Goal: Complete application form: Complete application form

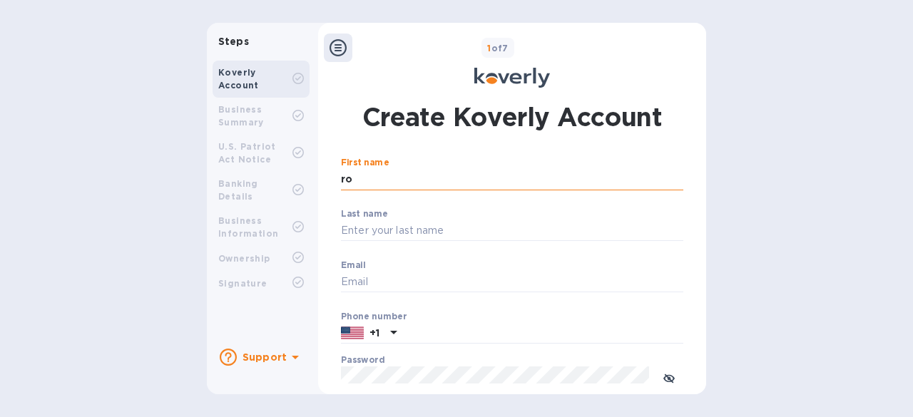
type input "r"
paste input "[PERSON_NAME]"
type input "[PERSON_NAME]"
click at [395, 276] on input "Email" at bounding box center [512, 282] width 342 height 21
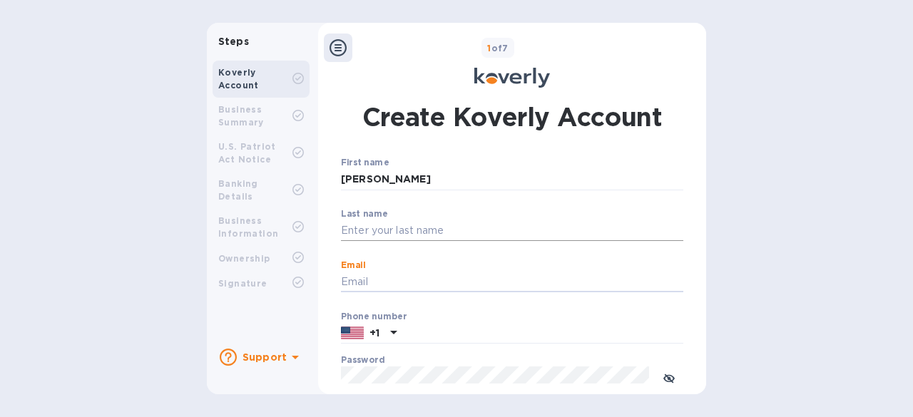
click at [398, 228] on input "Last name" at bounding box center [512, 230] width 342 height 21
paste input "[PERSON_NAME]"
type input "[PERSON_NAME]"
click at [398, 283] on input "Email" at bounding box center [512, 282] width 342 height 21
paste input "[EMAIL_ADDRESS][DOMAIN_NAME]"
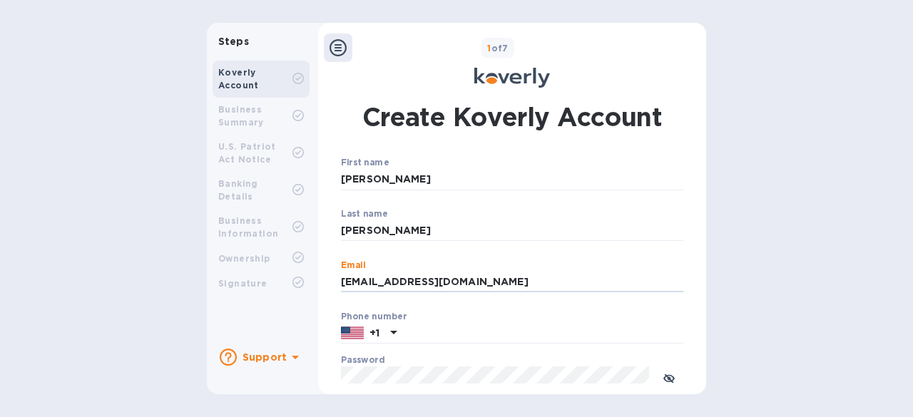
type input "[EMAIL_ADDRESS][DOMAIN_NAME]"
click at [732, 260] on div "Steps Koverly Account Business Summary U.S. Patriot Act Notice Banking Details …" at bounding box center [456, 209] width 913 height 372
click at [441, 330] on input "text" at bounding box center [542, 333] width 281 height 21
paste input "5086162761"
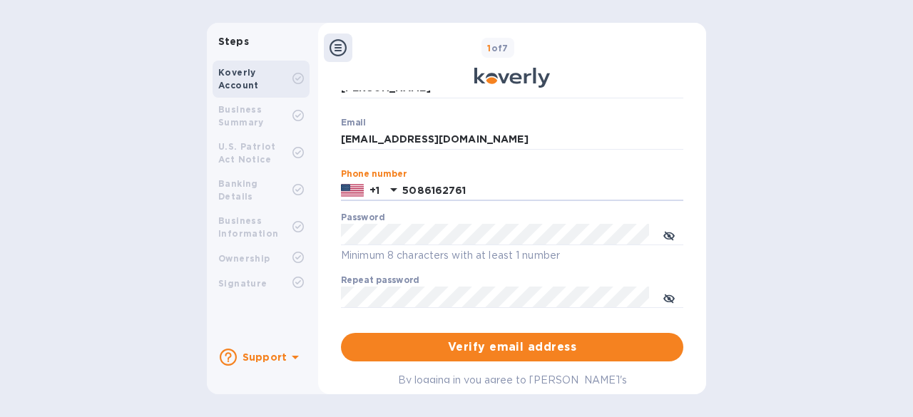
type input "5086162761"
drag, startPoint x: 166, startPoint y: 270, endPoint x: 186, endPoint y: 270, distance: 19.3
click at [166, 270] on div "Steps Koverly Account Business Summary U.S. Patriot Act Notice Banking Details …" at bounding box center [456, 209] width 913 height 372
click at [488, 342] on span "Verify email address" at bounding box center [512, 347] width 320 height 17
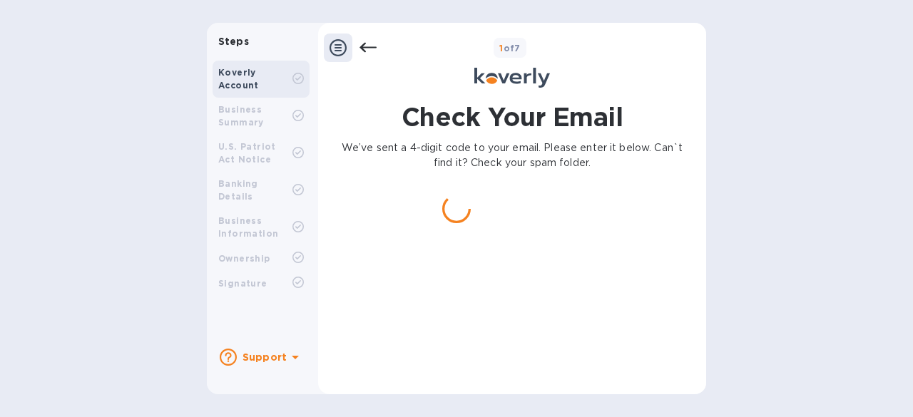
scroll to position [0, 0]
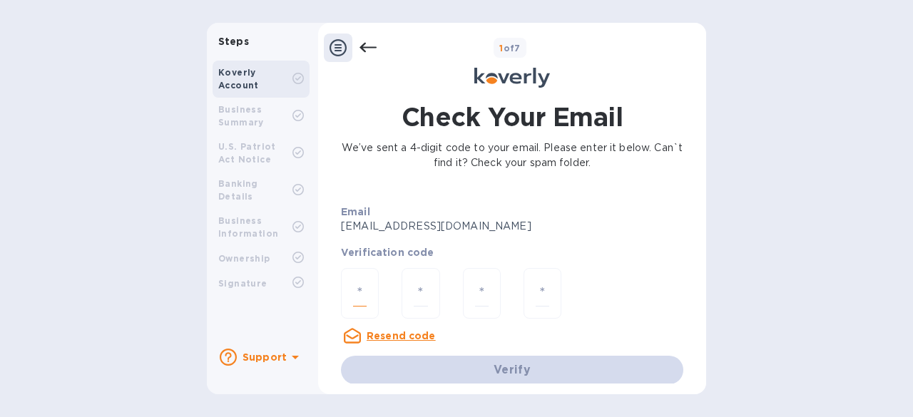
click at [360, 290] on input "number" at bounding box center [360, 293] width 14 height 26
paste input "4"
type input "4"
type input "8"
type input "0"
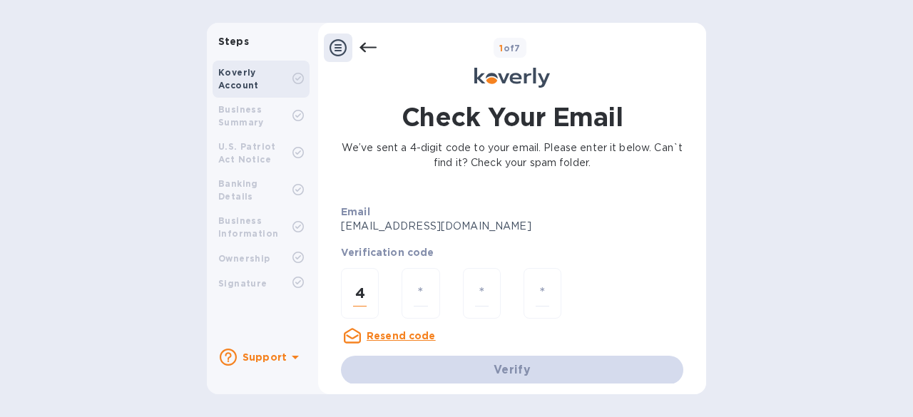
type input "9"
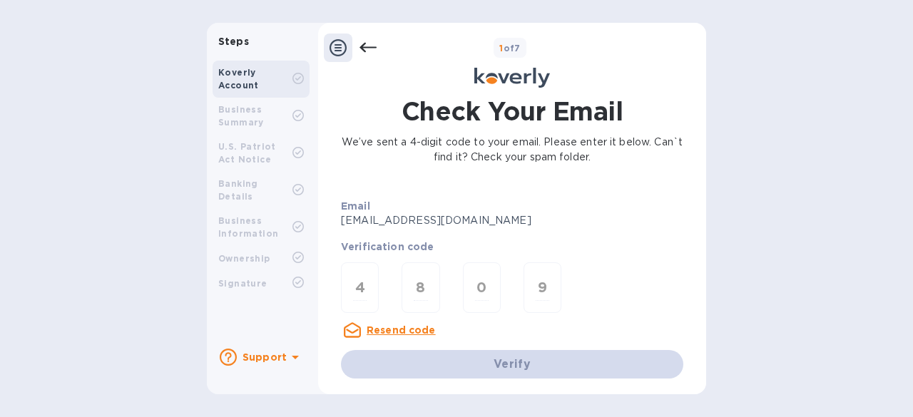
scroll to position [8, 0]
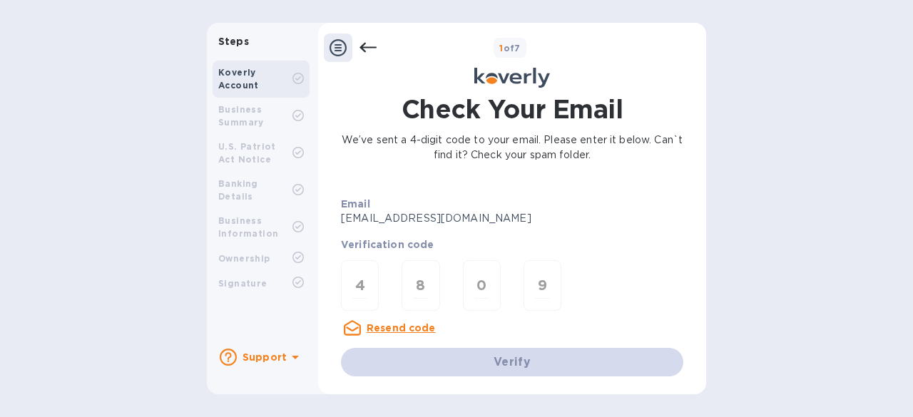
click at [661, 256] on div "Verification code" at bounding box center [512, 244] width 360 height 31
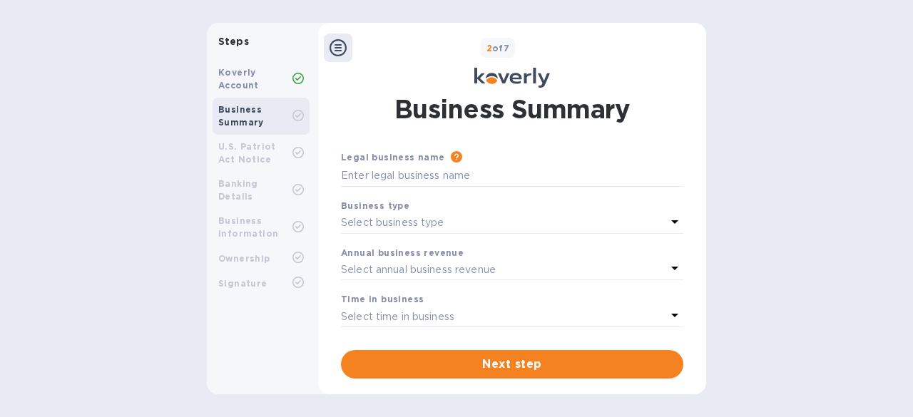
click at [370, 281] on div "Annual business revenue Select annual business revenue" at bounding box center [512, 263] width 354 height 47
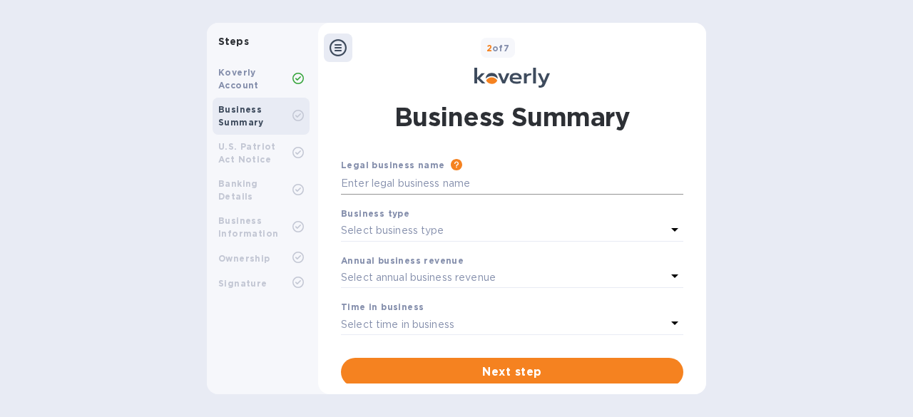
scroll to position [11, 0]
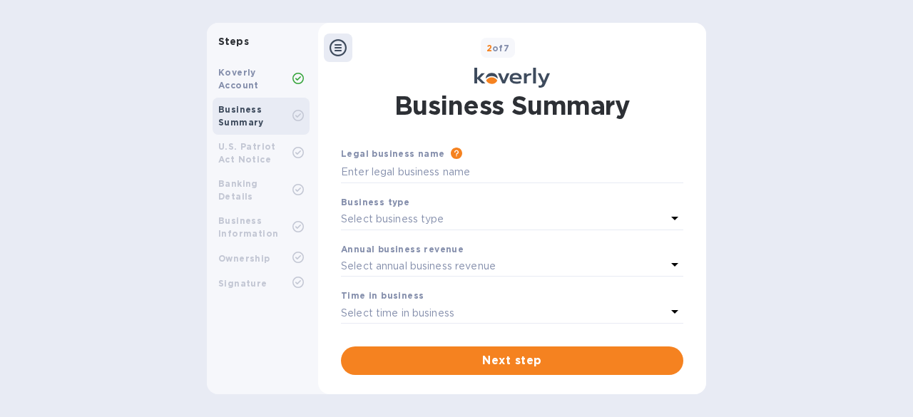
click at [507, 265] on div "Select annual business revenue" at bounding box center [503, 266] width 325 height 20
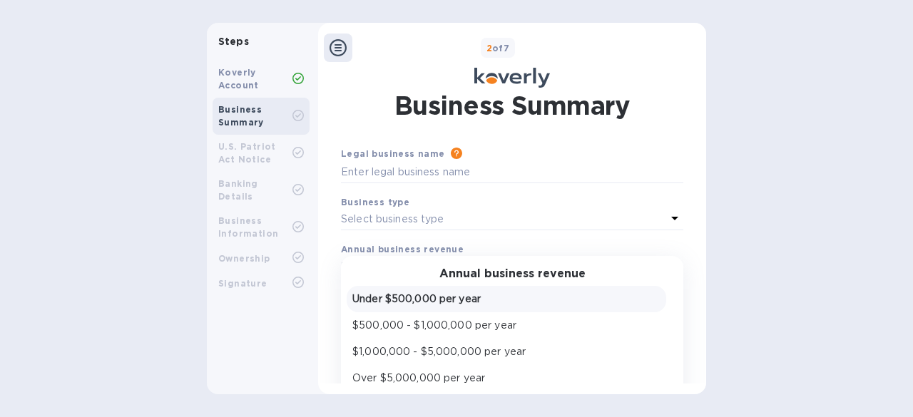
click at [499, 300] on p "Under $500,000 per year" at bounding box center [506, 299] width 308 height 15
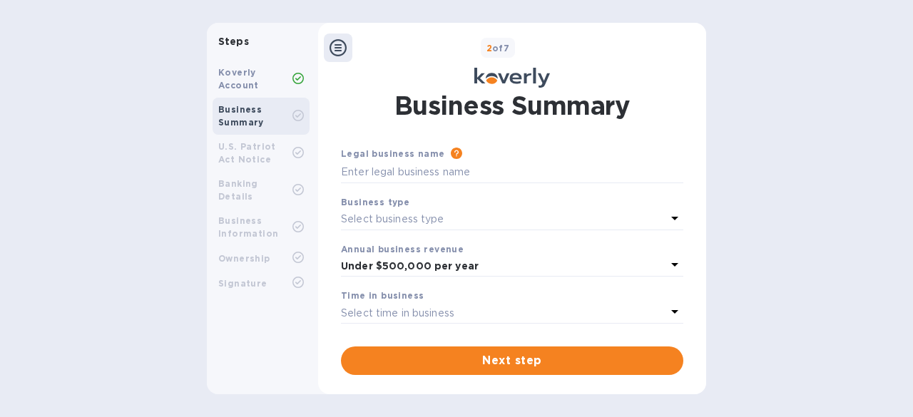
click at [468, 218] on div "Select business type" at bounding box center [503, 220] width 325 height 20
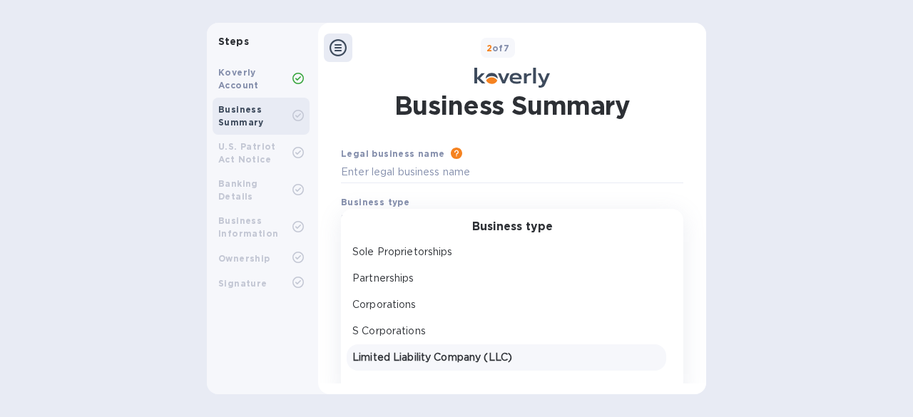
click at [492, 353] on p "Limited Liability Company (LLC)" at bounding box center [506, 357] width 308 height 15
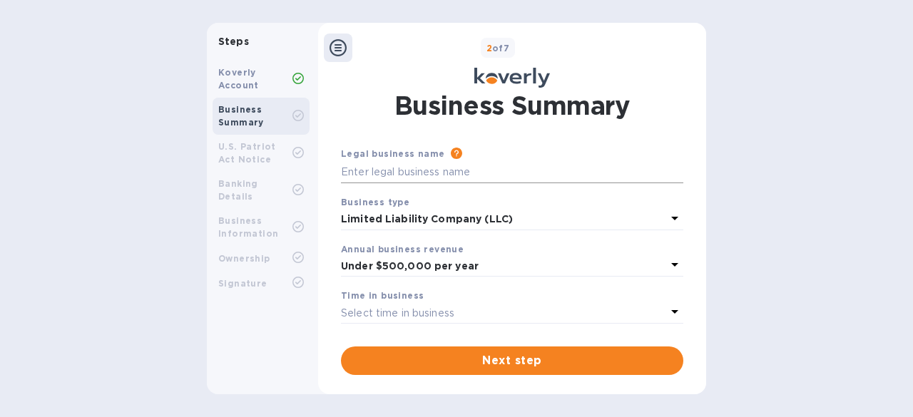
click at [448, 175] on input "text" at bounding box center [512, 172] width 342 height 21
type input "lemondes"
click at [469, 310] on div "Select time in business" at bounding box center [503, 313] width 325 height 20
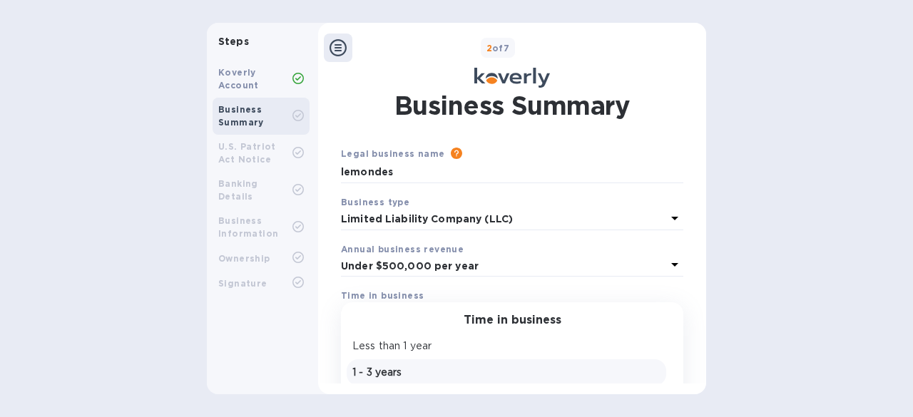
click at [436, 363] on div "1 - 3 years" at bounding box center [507, 372] width 314 height 21
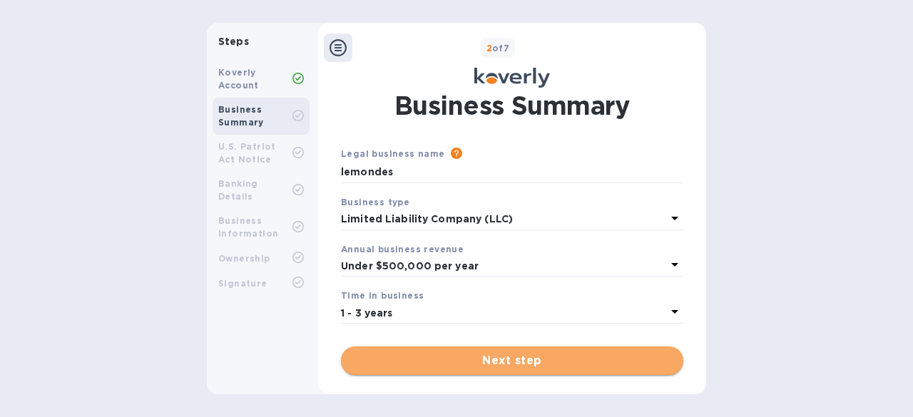
click at [524, 354] on span "Next step" at bounding box center [512, 360] width 320 height 17
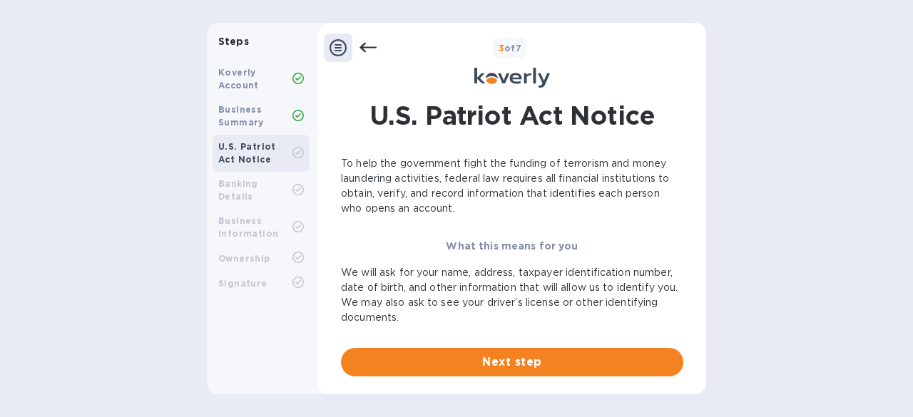
scroll to position [2, 0]
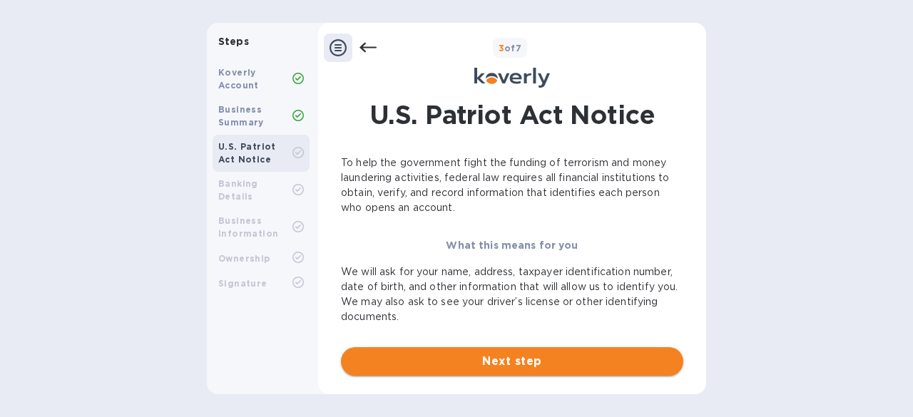
click at [486, 358] on span "Next step" at bounding box center [512, 361] width 320 height 17
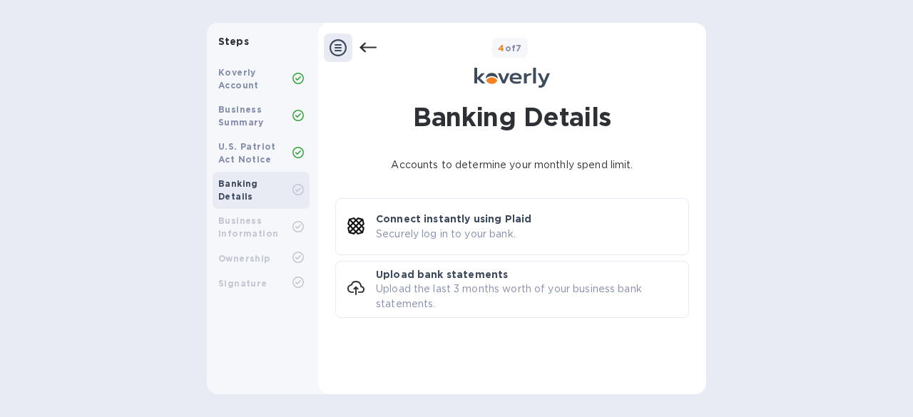
scroll to position [0, 0]
click at [581, 163] on p "Accounts to determine your monthly spend limit." at bounding box center [512, 165] width 342 height 15
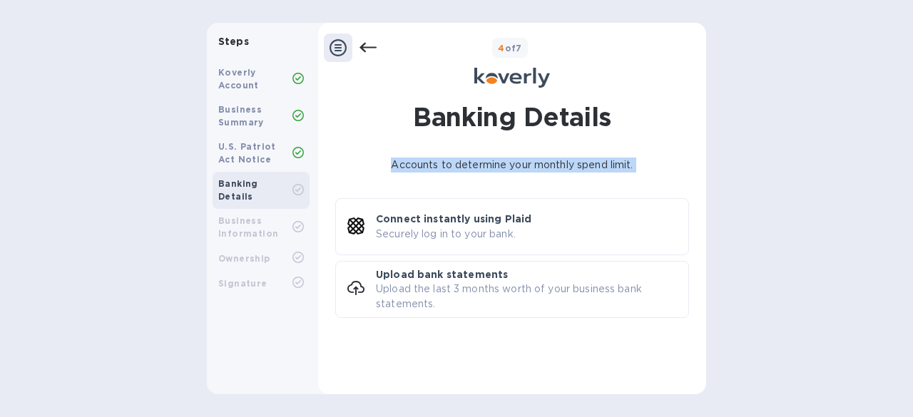
drag, startPoint x: 581, startPoint y: 163, endPoint x: 519, endPoint y: 162, distance: 62.1
click at [519, 162] on p "Accounts to determine your monthly spend limit." at bounding box center [512, 165] width 342 height 15
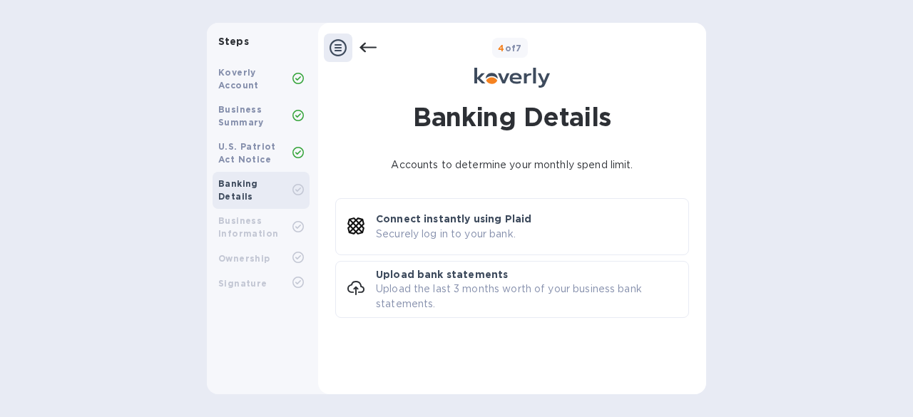
click at [240, 149] on b "U.S. Patriot Act Notice" at bounding box center [247, 153] width 58 height 24
click at [367, 51] on icon at bounding box center [368, 47] width 17 height 17
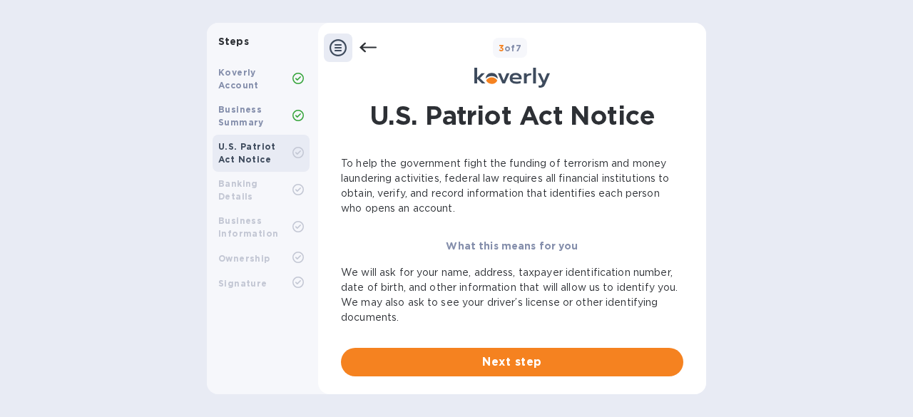
scroll to position [2, 0]
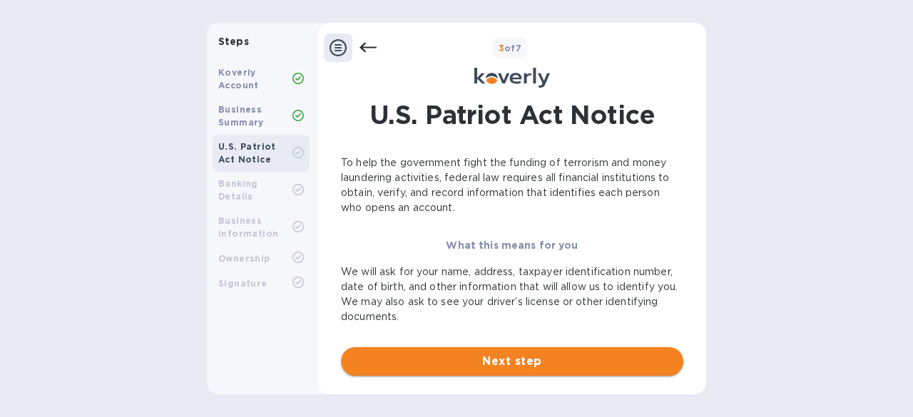
click at [524, 362] on span "Next step" at bounding box center [512, 361] width 320 height 17
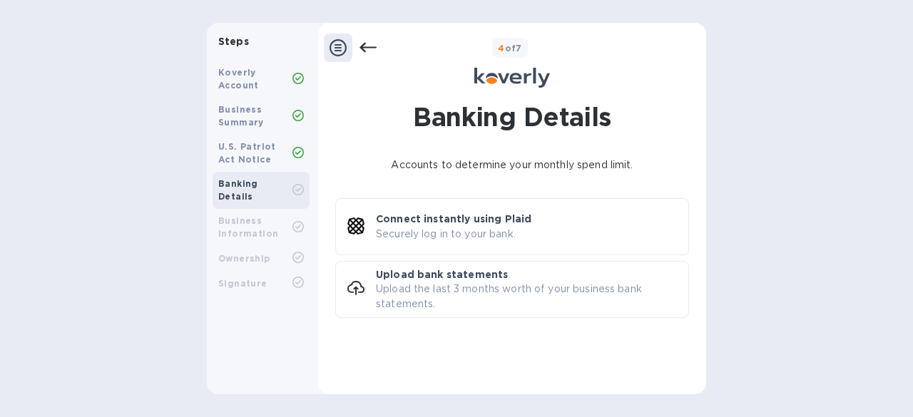
scroll to position [0, 0]
click at [450, 299] on p "Upload the last 3 months worth of your business bank statements." at bounding box center [532, 297] width 313 height 30
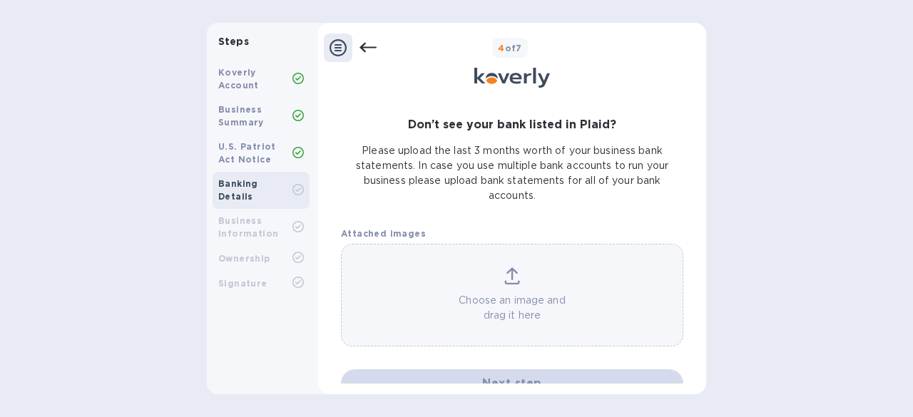
scroll to position [68, 0]
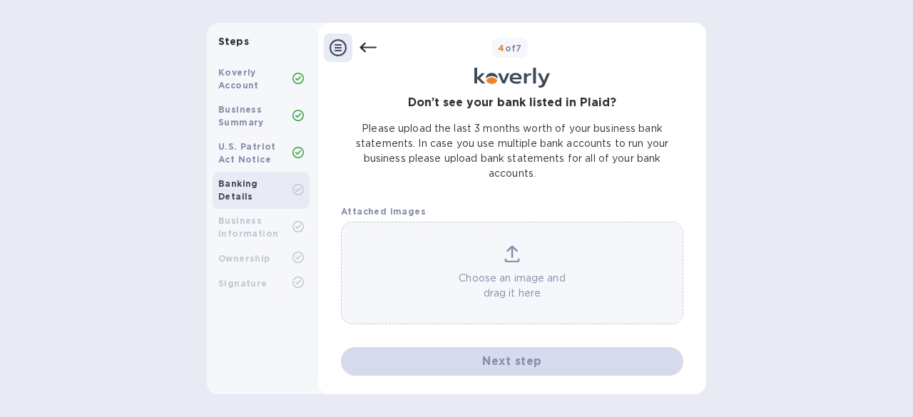
click at [508, 252] on icon at bounding box center [512, 253] width 16 height 17
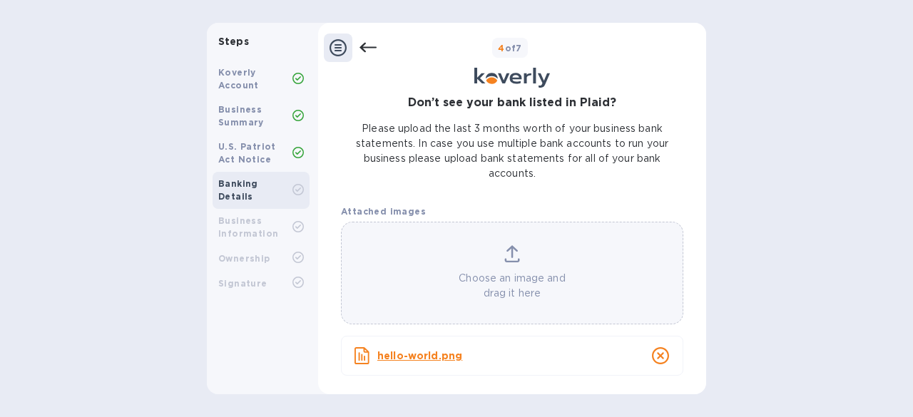
scroll to position [113, 0]
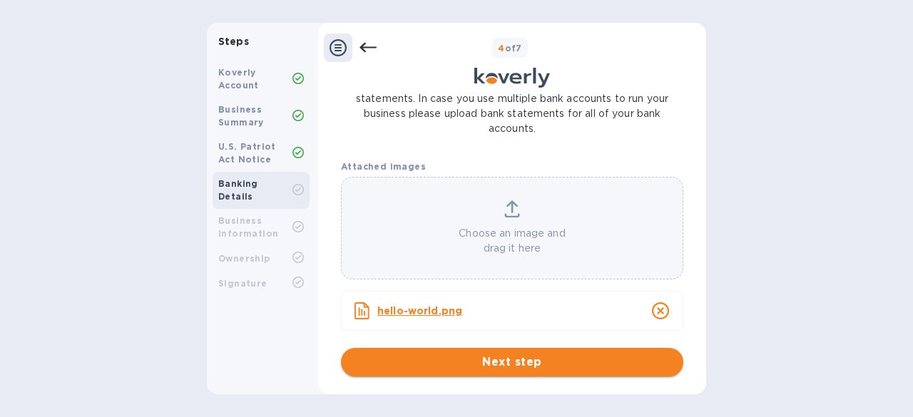
click at [501, 357] on span "Next step" at bounding box center [512, 362] width 320 height 17
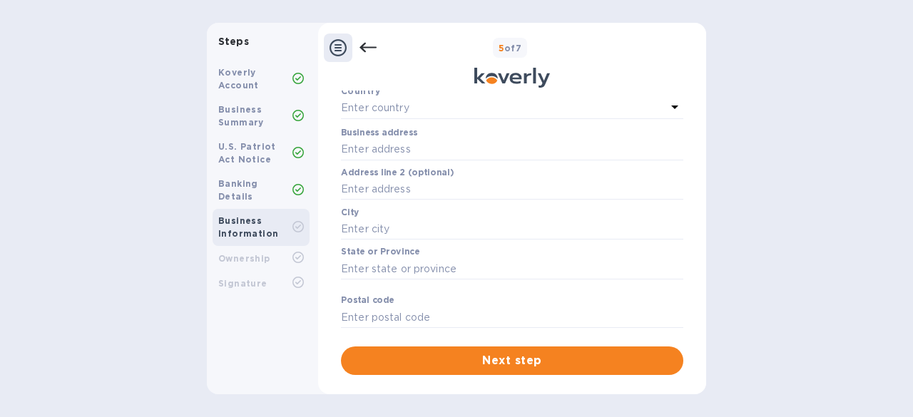
scroll to position [0, 0]
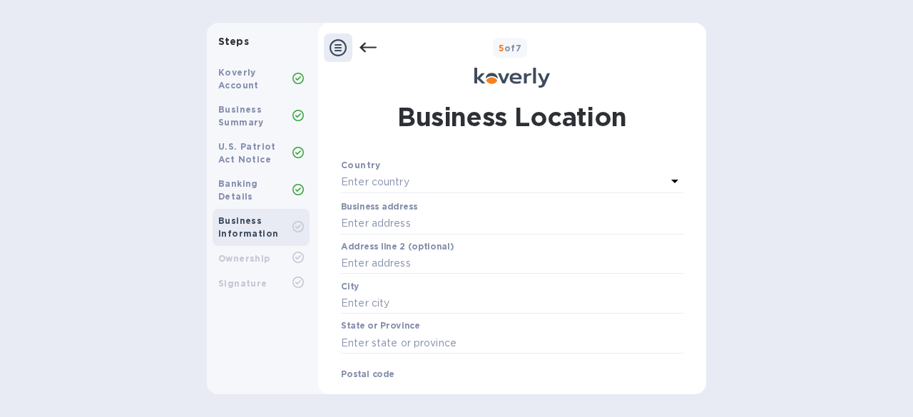
click at [428, 183] on div "Enter country" at bounding box center [503, 183] width 325 height 20
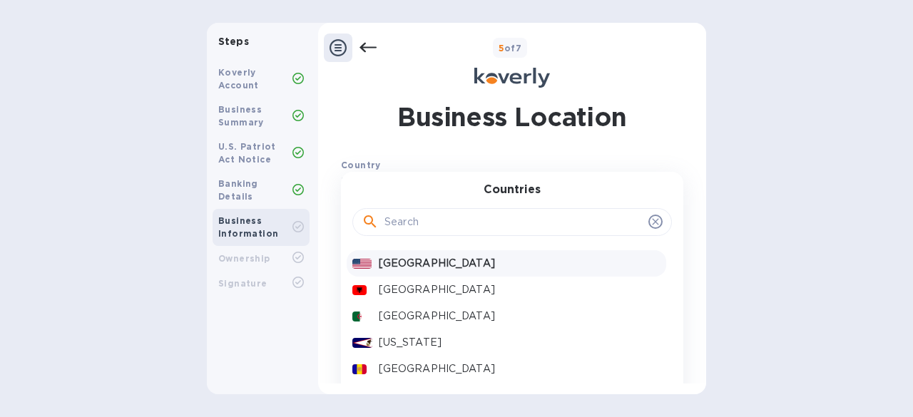
click at [415, 260] on p "[GEOGRAPHIC_DATA]" at bounding box center [520, 263] width 282 height 15
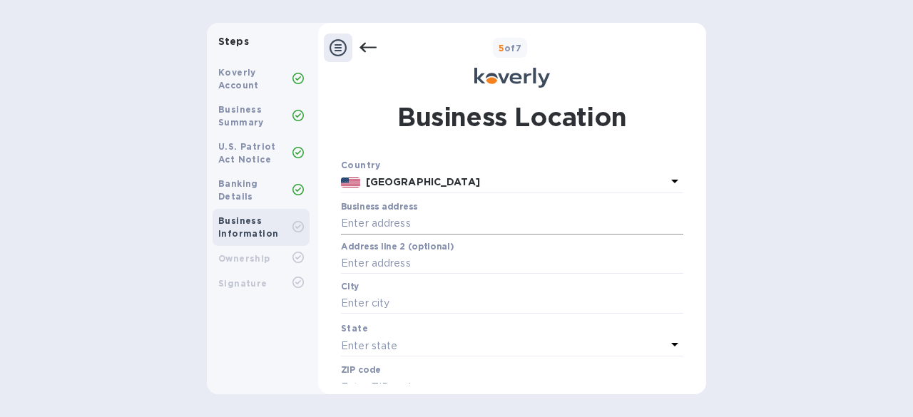
scroll to position [69, 0]
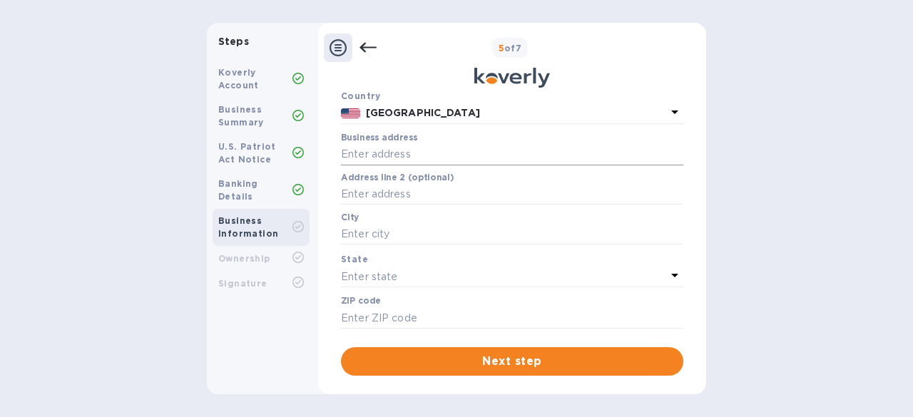
click at [422, 158] on input "text" at bounding box center [512, 154] width 342 height 21
type input "1443"
click at [422, 158] on input "1443" at bounding box center [512, 154] width 342 height 21
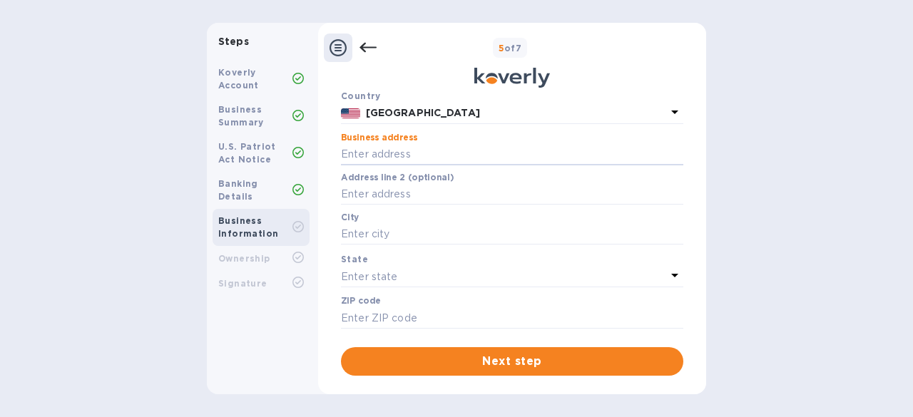
paste input "[STREET_ADDRESS][PERSON_NAME]"
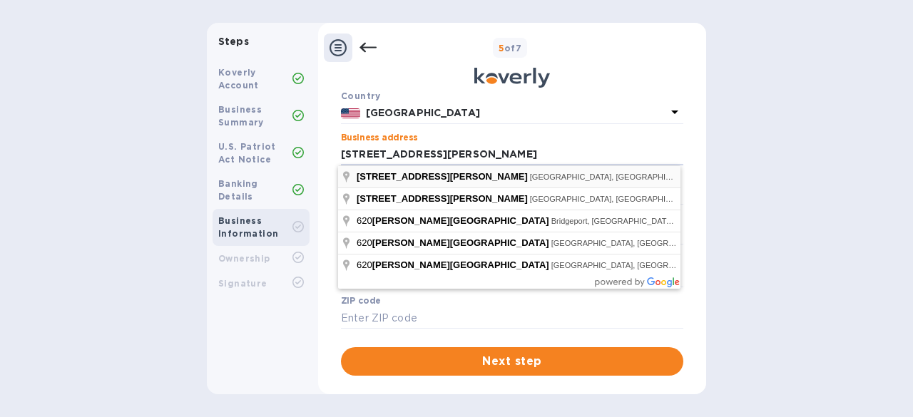
type input "[STREET_ADDRESS][PERSON_NAME]"
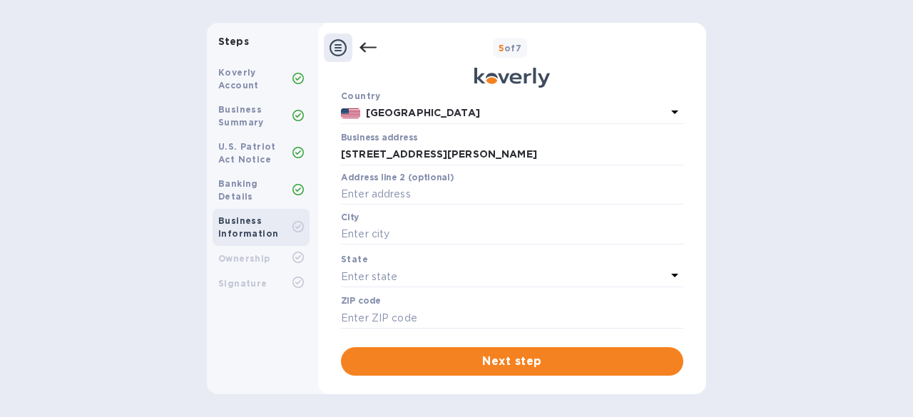
type input "Flatonia"
type input "78941"
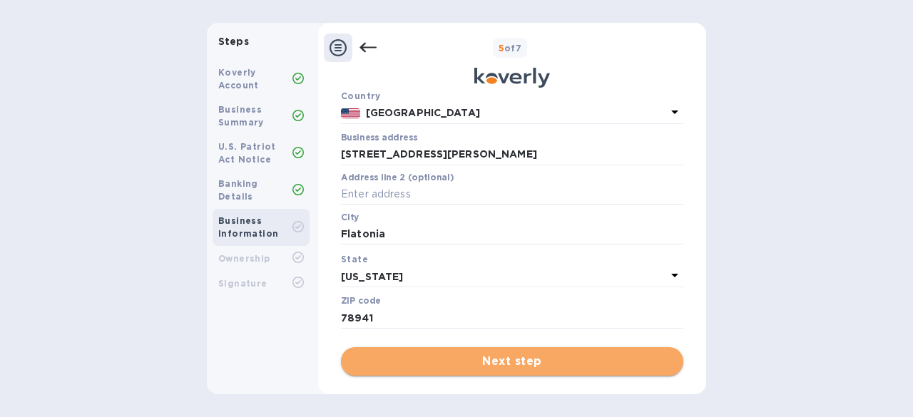
click at [532, 367] on span "Next step" at bounding box center [512, 361] width 320 height 17
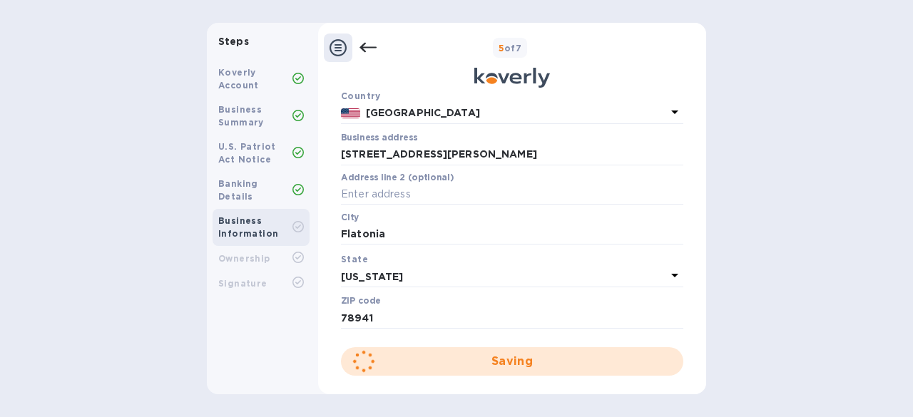
scroll to position [0, 0]
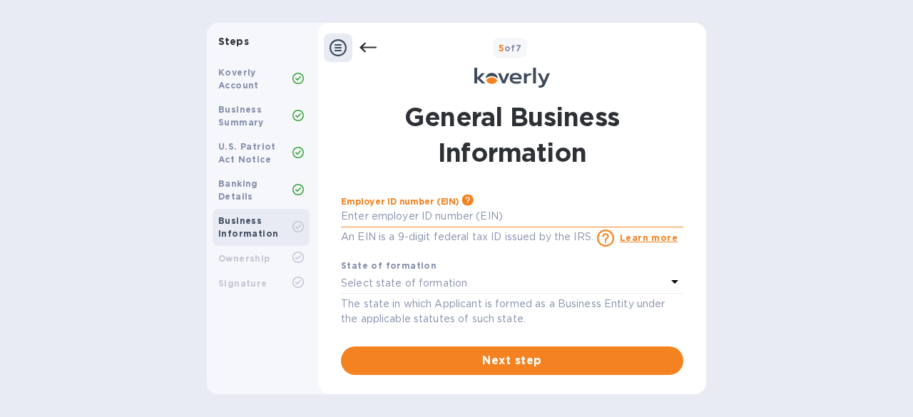
click at [447, 215] on input "text" at bounding box center [512, 216] width 342 height 21
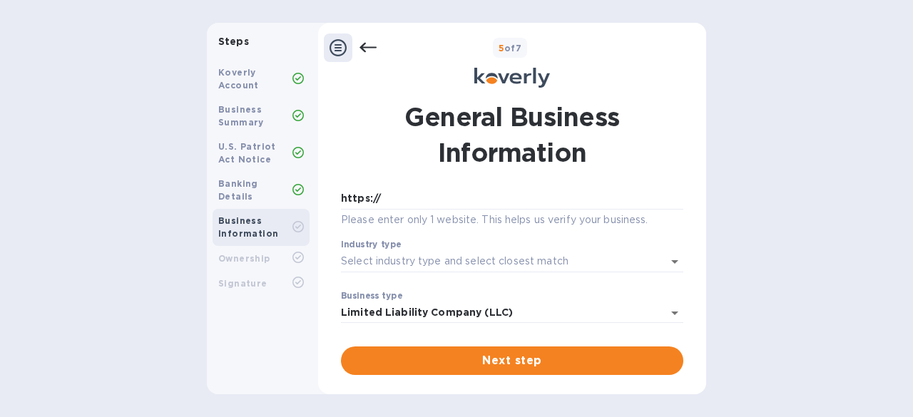
scroll to position [138, 0]
